Goal: Task Accomplishment & Management: Manage account settings

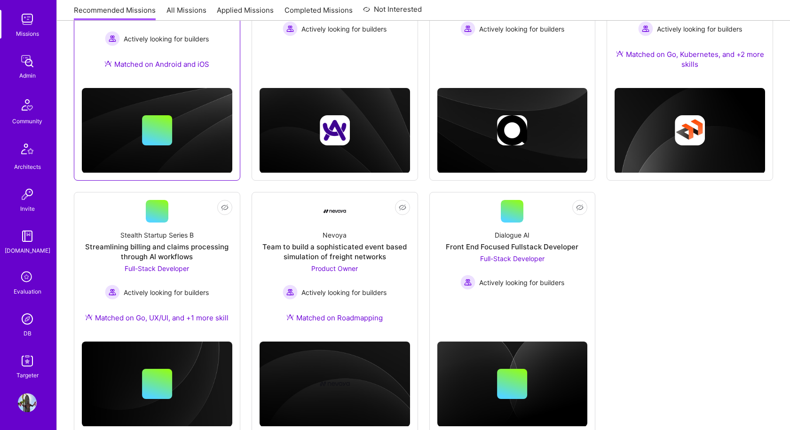
scroll to position [223, 0]
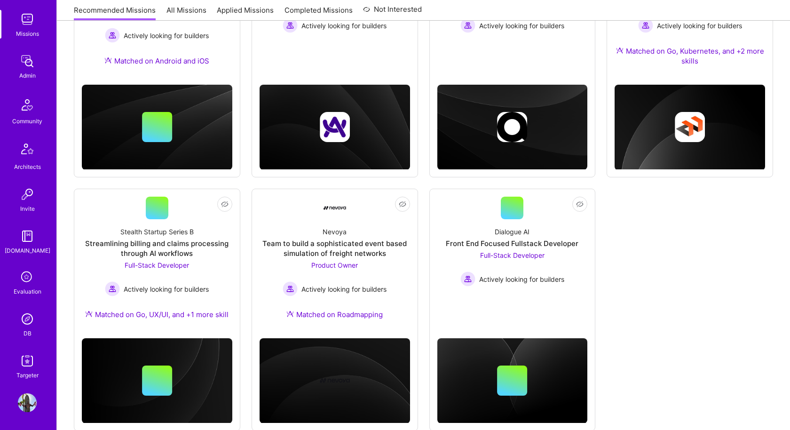
click at [27, 315] on img at bounding box center [27, 318] width 19 height 19
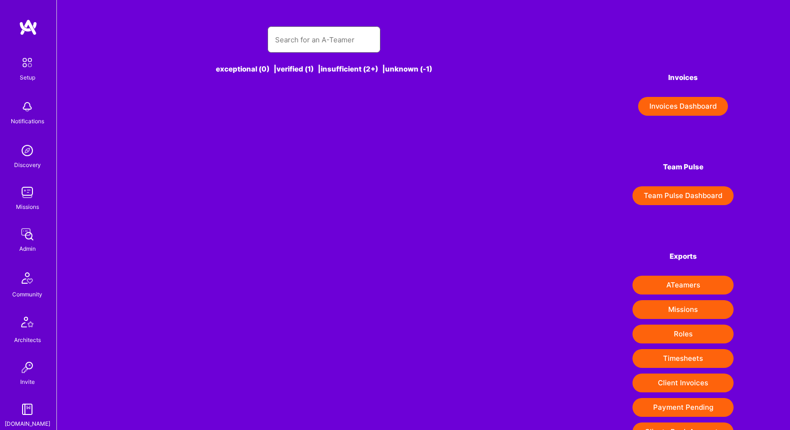
click at [304, 51] on input "text" at bounding box center [324, 40] width 98 height 24
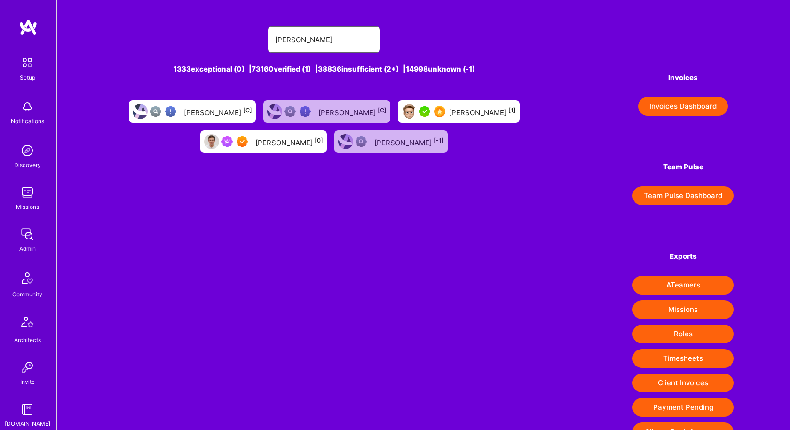
type input "eliot raymond"
click at [453, 119] on div "Eliot Raymond [1]" at bounding box center [459, 111] width 122 height 23
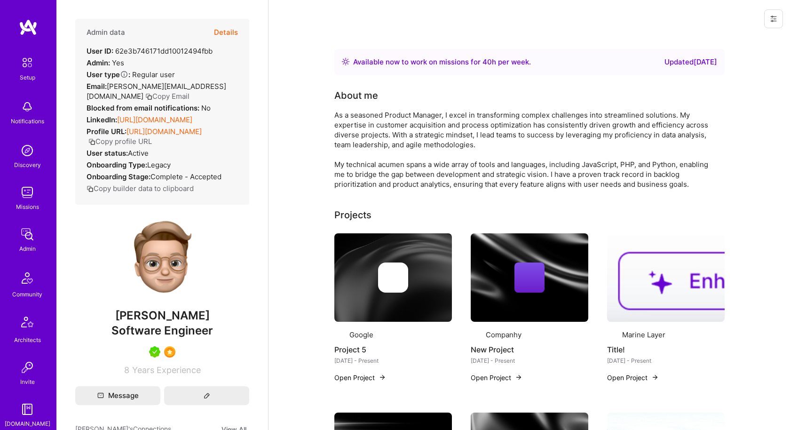
click at [776, 17] on icon at bounding box center [774, 19] width 8 height 8
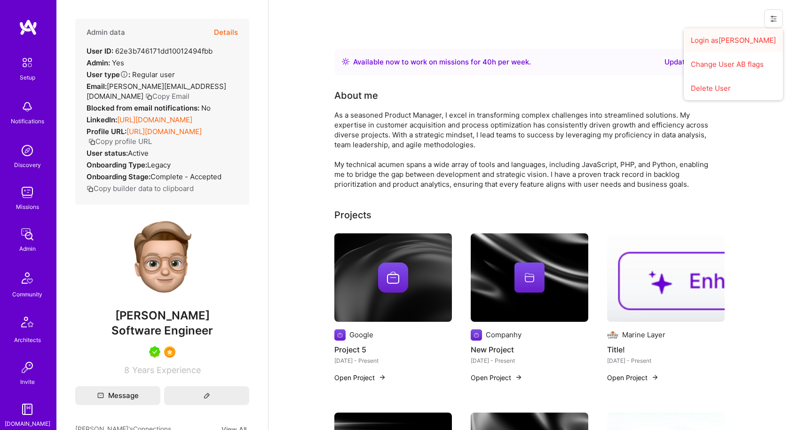
click at [748, 40] on button "Login as Eliot" at bounding box center [733, 40] width 99 height 24
